Goal: Transaction & Acquisition: Purchase product/service

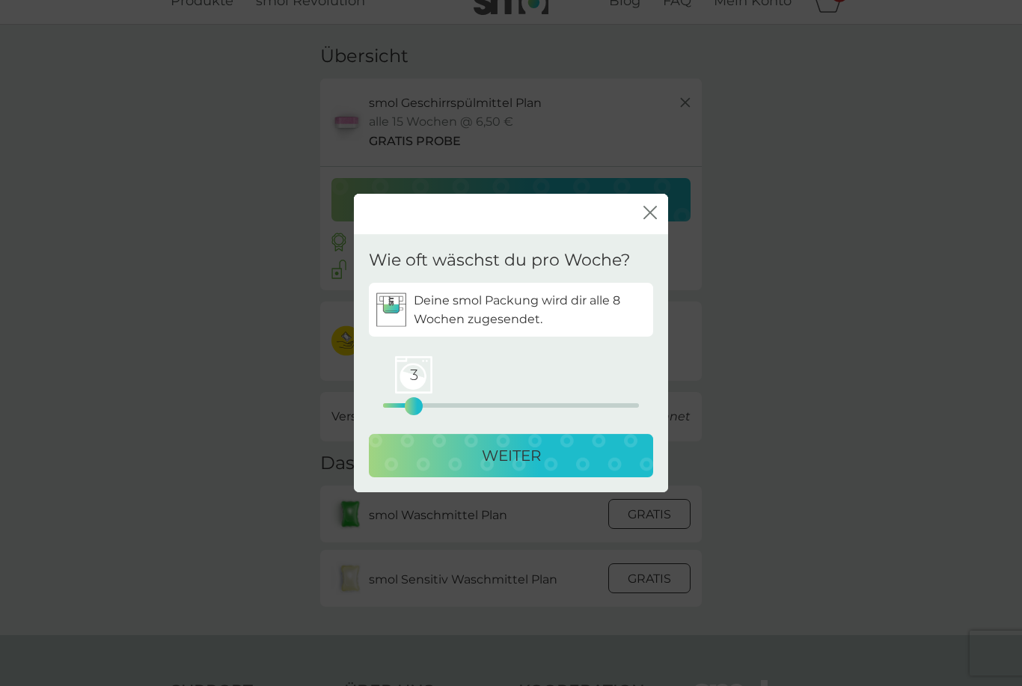
click at [502, 467] on p "WEITER" at bounding box center [511, 456] width 59 height 24
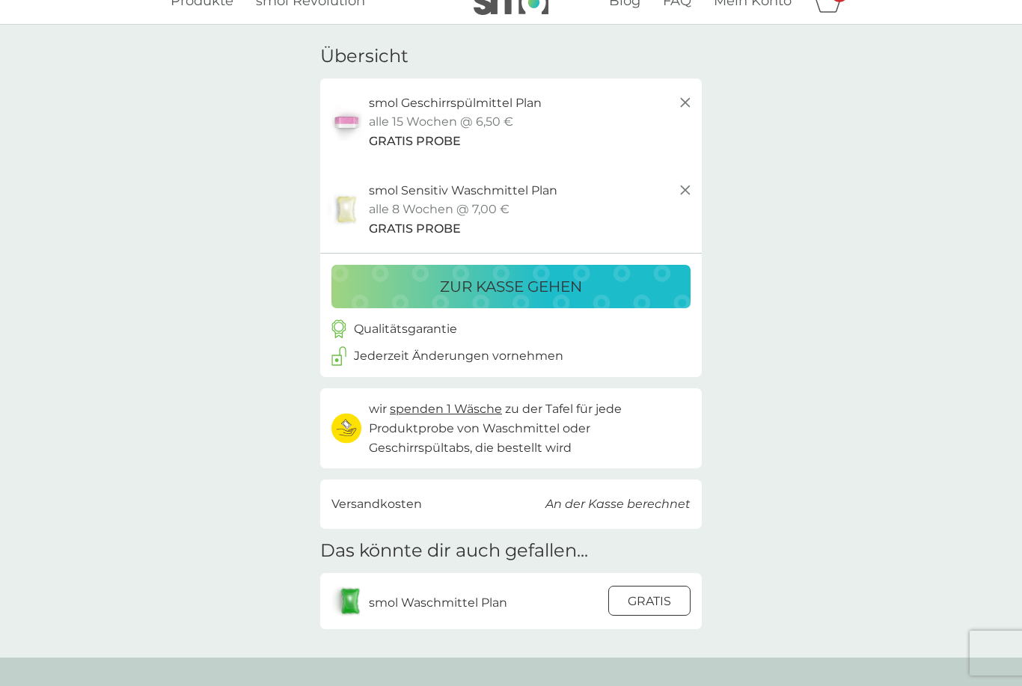
click at [644, 595] on div at bounding box center [649, 601] width 40 height 31
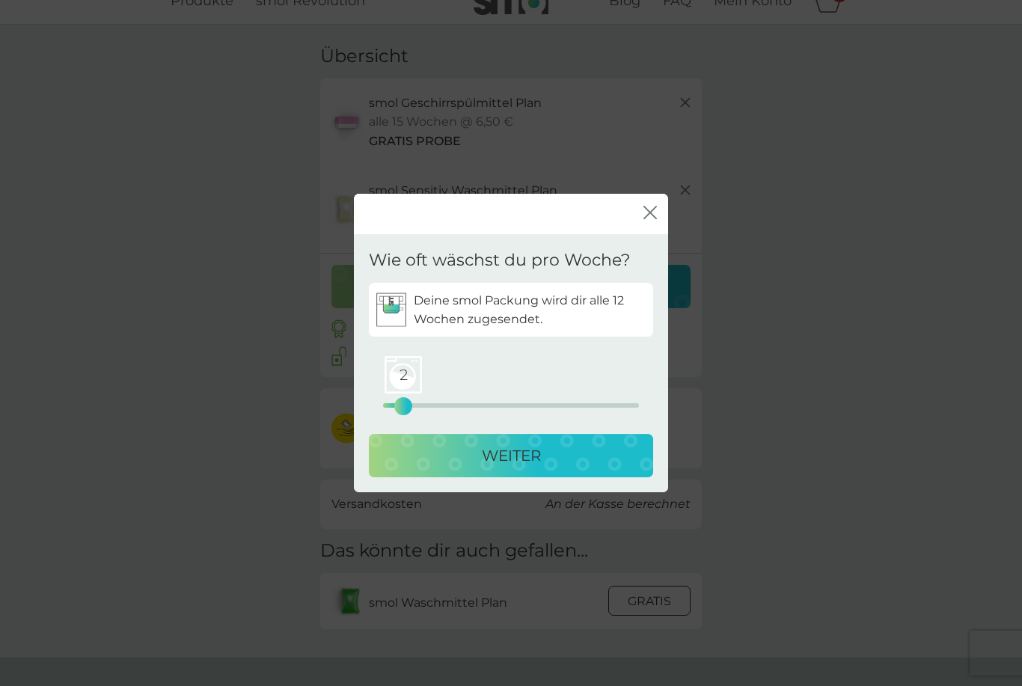
click at [522, 467] on p "WEITER" at bounding box center [511, 456] width 59 height 24
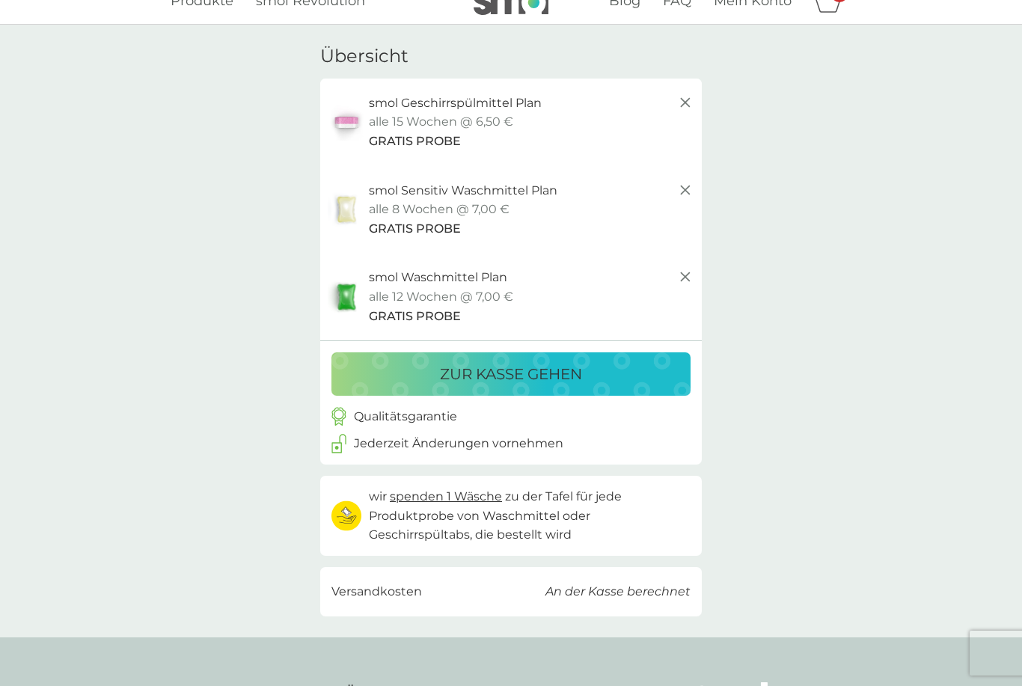
click at [630, 370] on div "zur Kasse gehen" at bounding box center [510, 374] width 329 height 24
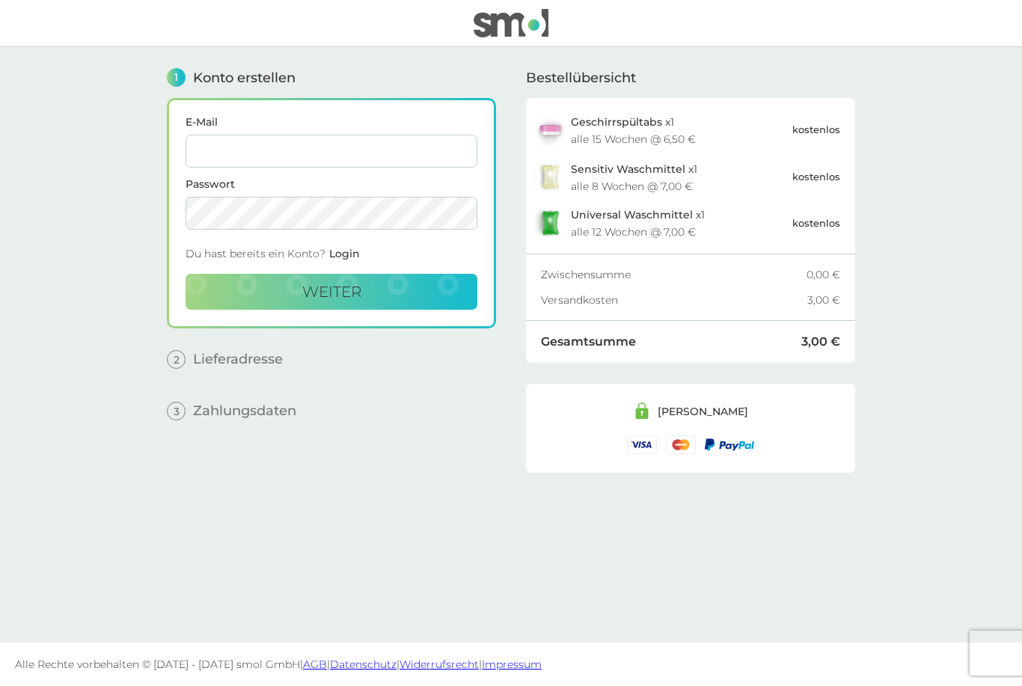
click at [221, 148] on input "E-Mail" at bounding box center [331, 151] width 292 height 33
type input "[PERSON_NAME][EMAIL_ADDRESS][DOMAIN_NAME]"
click at [382, 303] on button "weiter" at bounding box center [331, 292] width 292 height 36
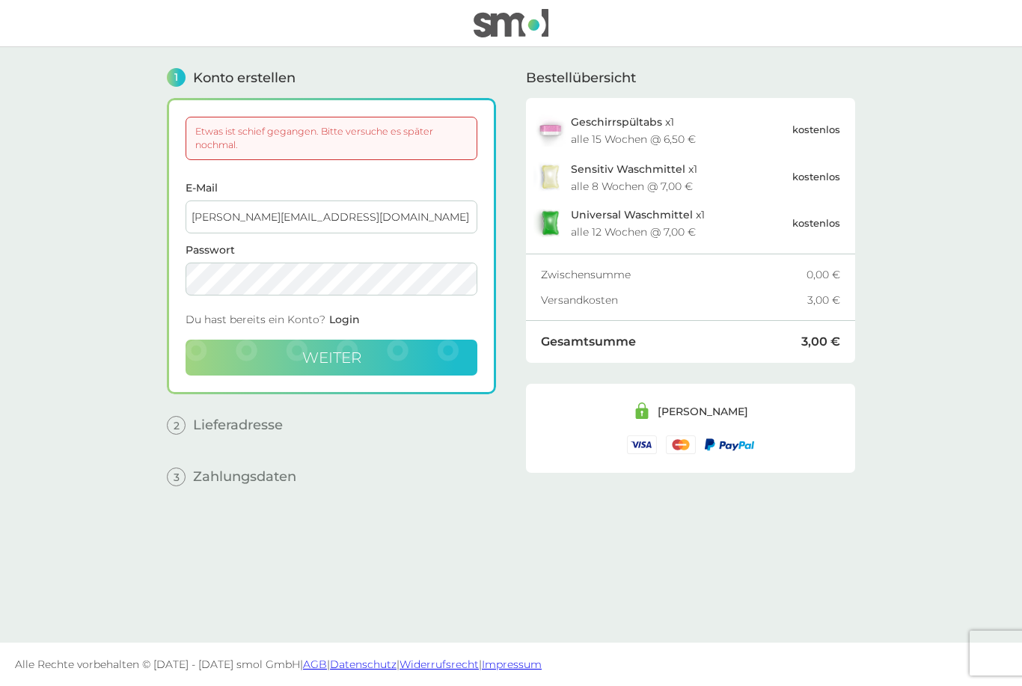
click at [400, 366] on button "weiter" at bounding box center [331, 358] width 292 height 36
click at [198, 436] on div "1 Konto erstellen Etwas ist schief gegangen. Bitte versuche es später nochmal. …" at bounding box center [331, 333] width 329 height 573
click at [209, 356] on button "weiter" at bounding box center [331, 358] width 292 height 36
click at [351, 372] on button "weiter" at bounding box center [331, 358] width 292 height 36
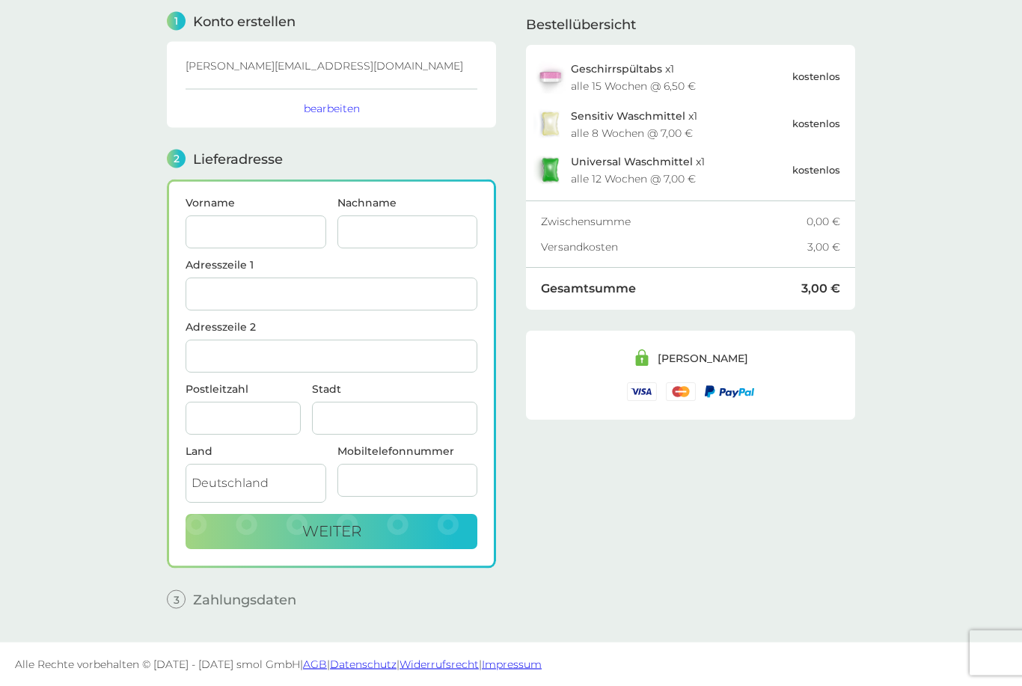
scroll to position [58, 0]
click at [227, 243] on input "Vorname" at bounding box center [255, 232] width 141 height 33
type input "[PERSON_NAME]"
type input "[STREET_ADDRESS]"
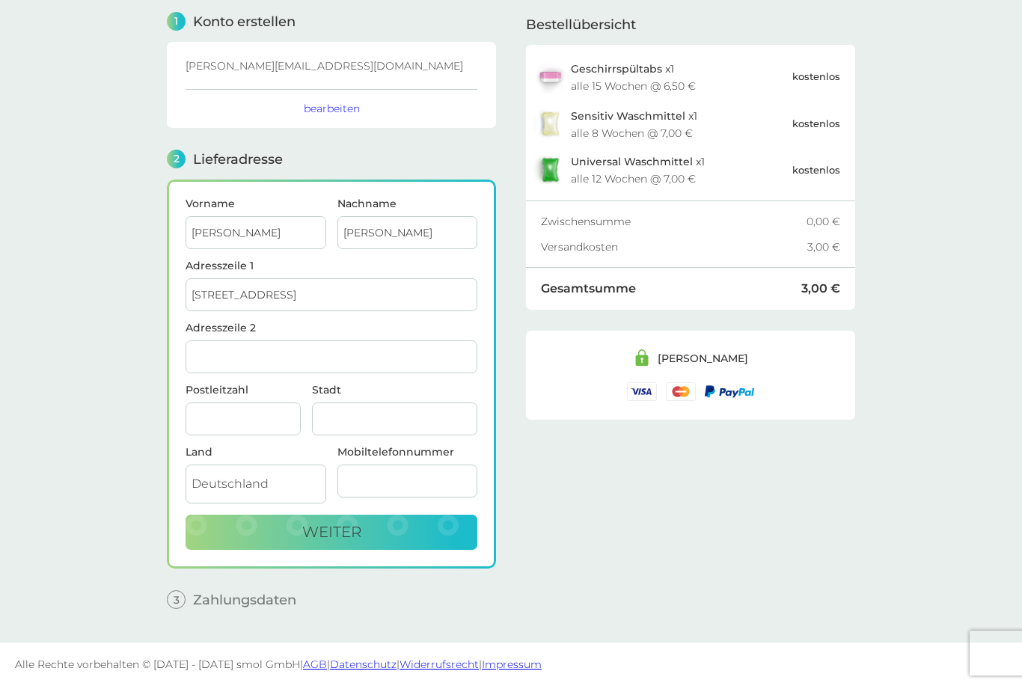
type input "Stuhr"
type input "28816"
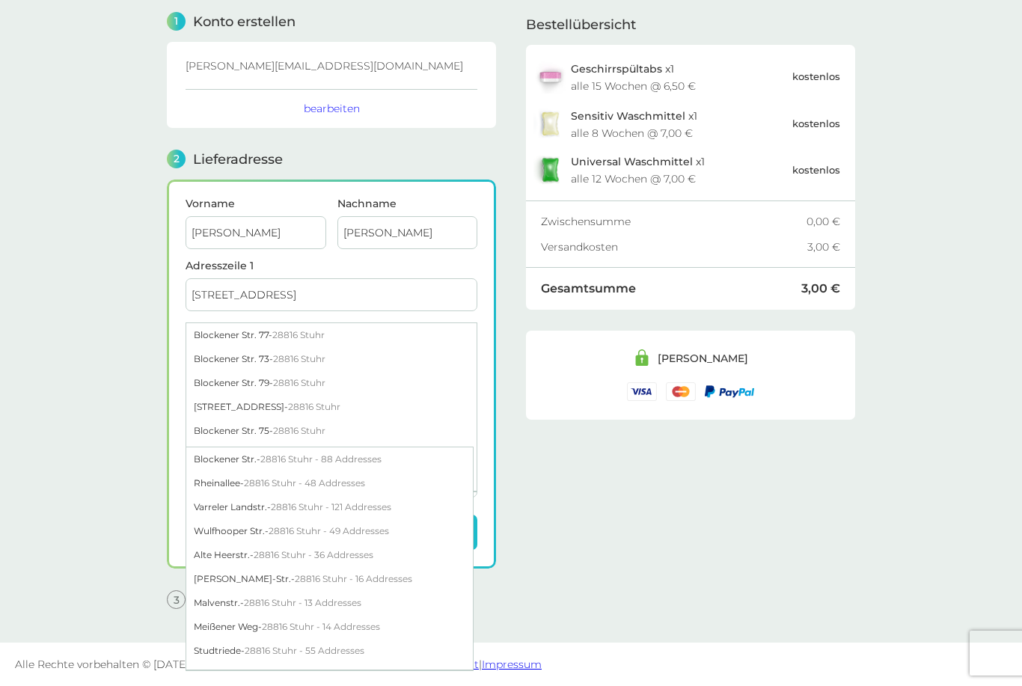
click at [98, 493] on main "1 Konto erstellen [EMAIL_ADDRESS][DOMAIN_NAME] bearbeiten 2 Lieferadresse Vorna…" at bounding box center [511, 316] width 1022 height 651
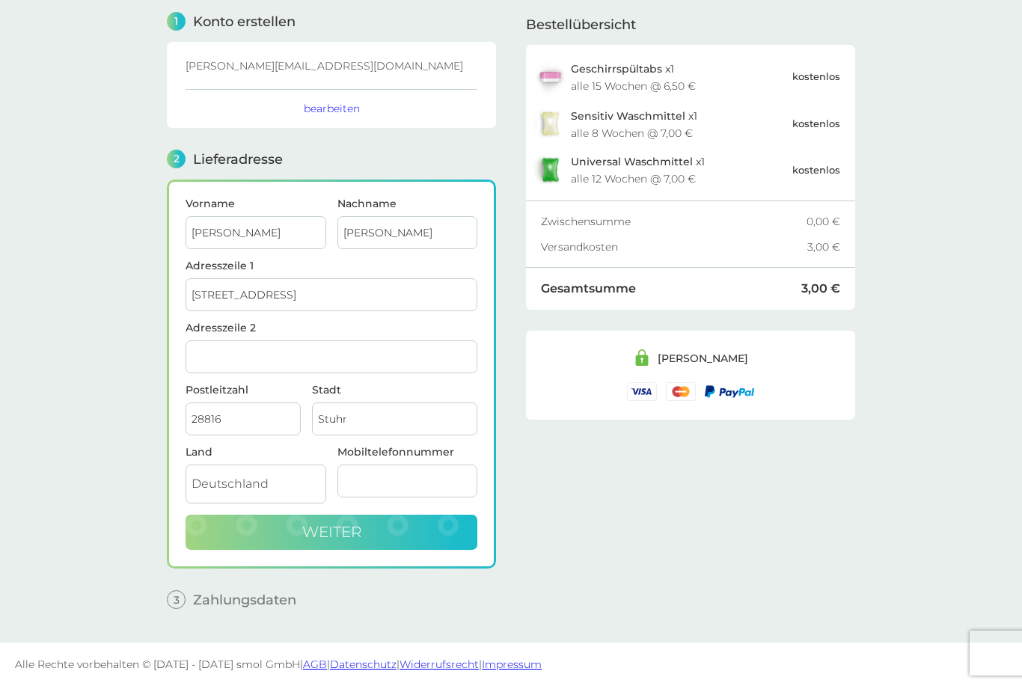
click at [304, 535] on span "weiter" at bounding box center [331, 532] width 59 height 18
click at [354, 488] on input "1701204782" at bounding box center [407, 480] width 141 height 33
click at [345, 494] on input "1701204782" at bounding box center [407, 480] width 141 height 33
click at [346, 473] on input "1701204782" at bounding box center [407, 480] width 141 height 33
type input "01701204782"
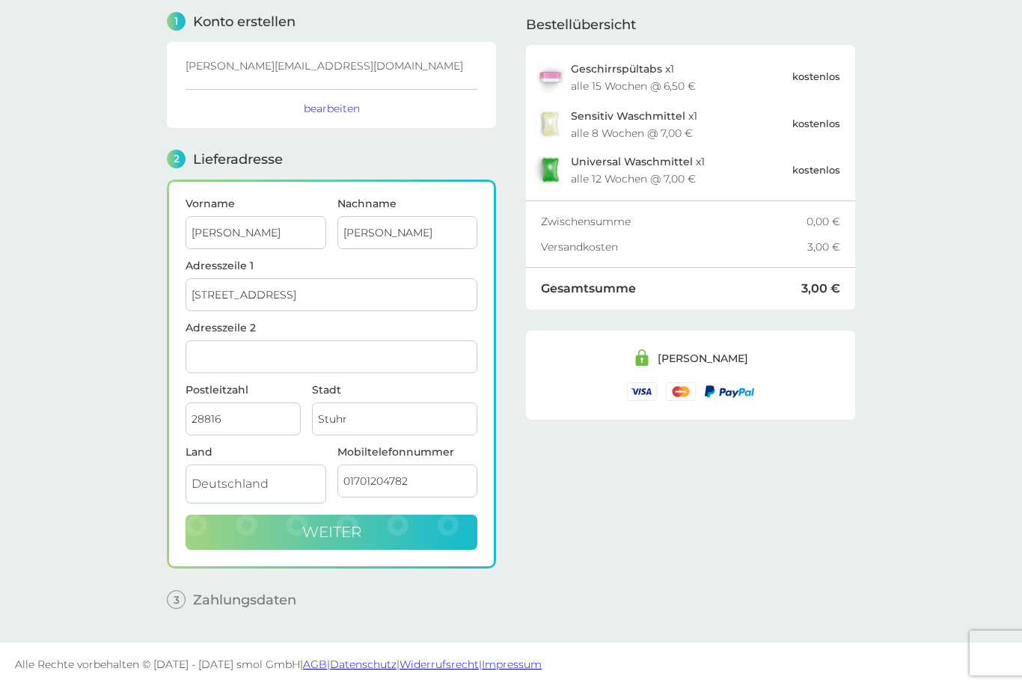
click at [283, 533] on button "weiter" at bounding box center [331, 533] width 292 height 36
checkbox input "true"
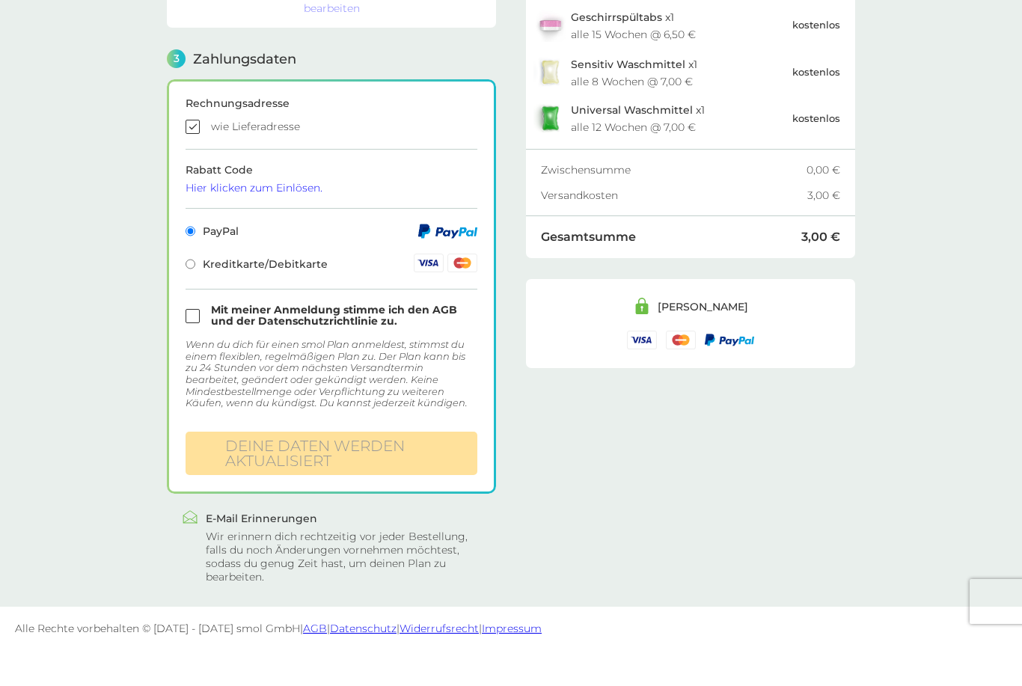
scroll to position [346, 0]
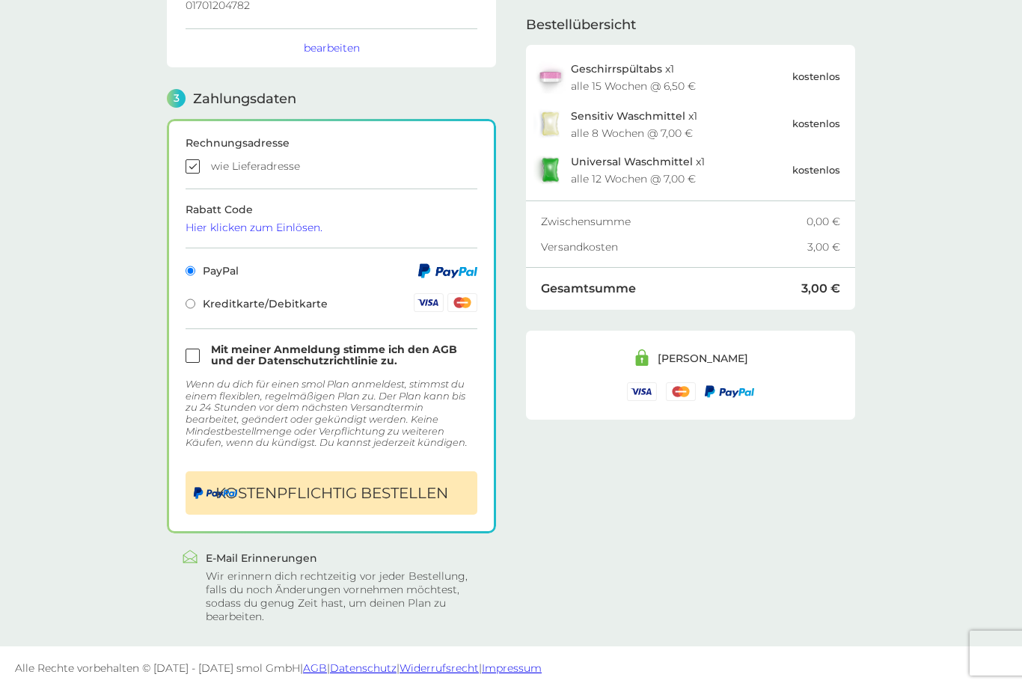
click at [197, 351] on input "checkbox" at bounding box center [331, 355] width 292 height 22
checkbox input "true"
